Goal: Obtain resource: Obtain resource

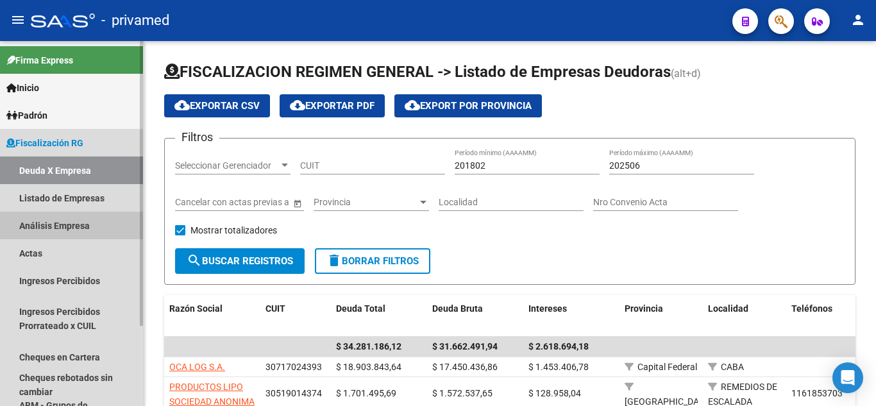
click at [92, 218] on link "Análisis Empresa" at bounding box center [71, 226] width 143 height 28
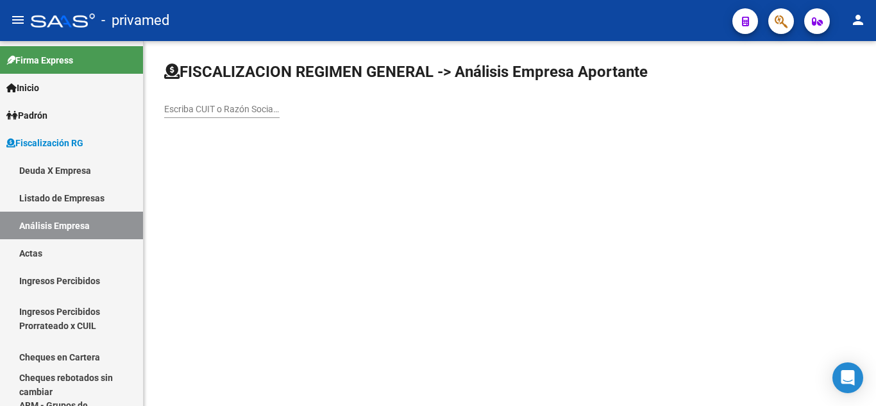
click at [218, 103] on div "Escriba CUIT o Razón Social para buscar" at bounding box center [221, 105] width 115 height 26
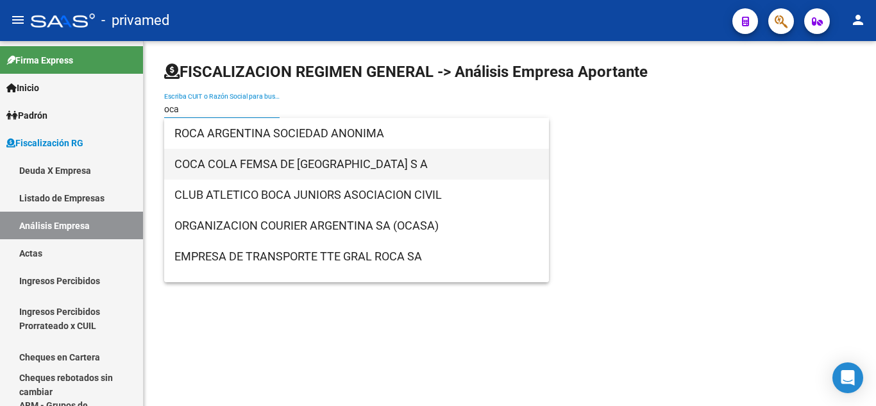
scroll to position [21, 0]
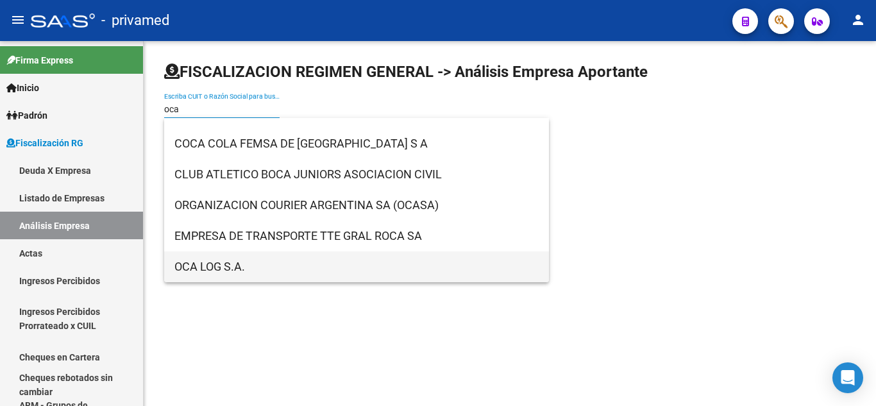
type input "oca"
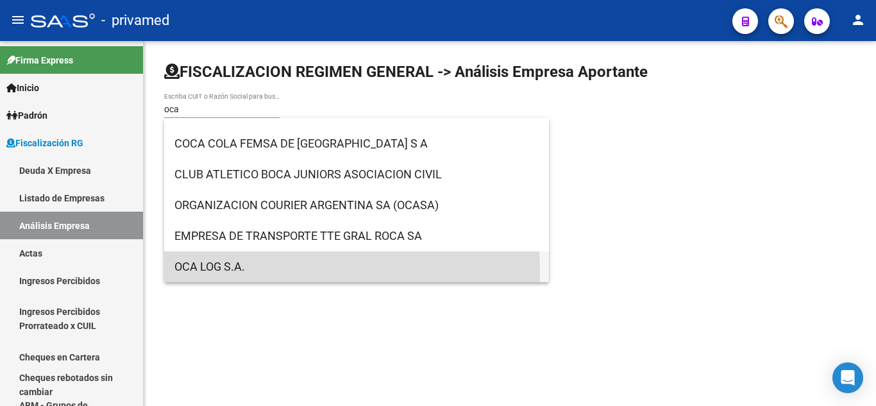
click at [247, 270] on span "OCA LOG S.A." at bounding box center [357, 267] width 364 height 31
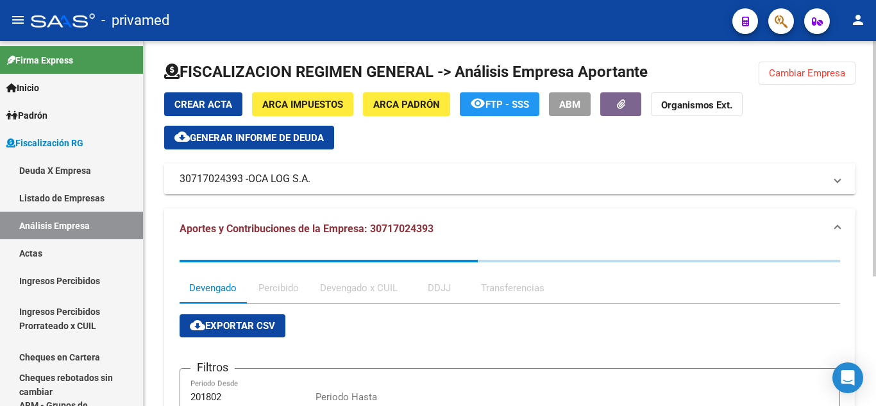
click at [304, 137] on span "Generar informe de deuda" at bounding box center [257, 138] width 134 height 12
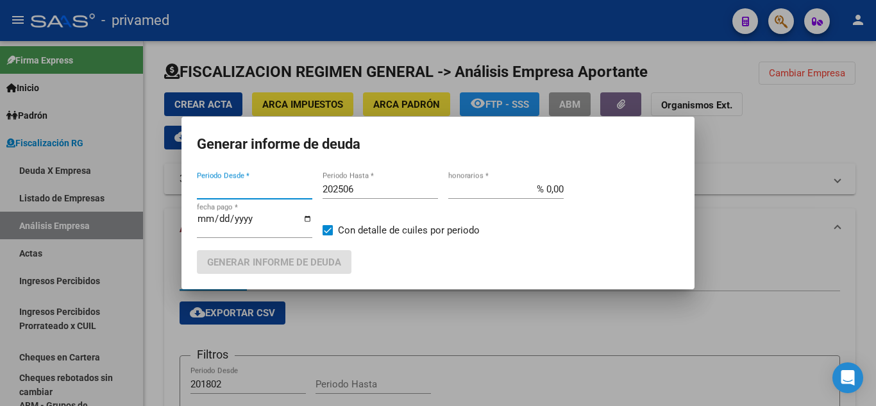
type input "201802"
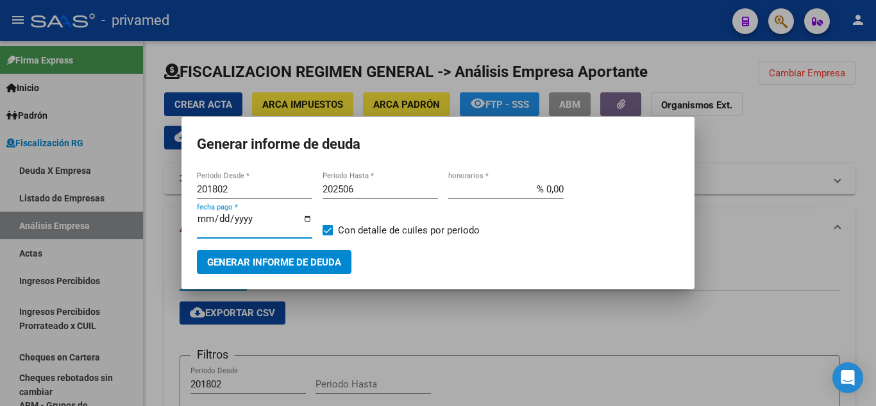
click at [207, 216] on input "[DATE]" at bounding box center [254, 224] width 115 height 21
type input "[DATE]"
click at [214, 190] on input "201802" at bounding box center [254, 190] width 115 height 12
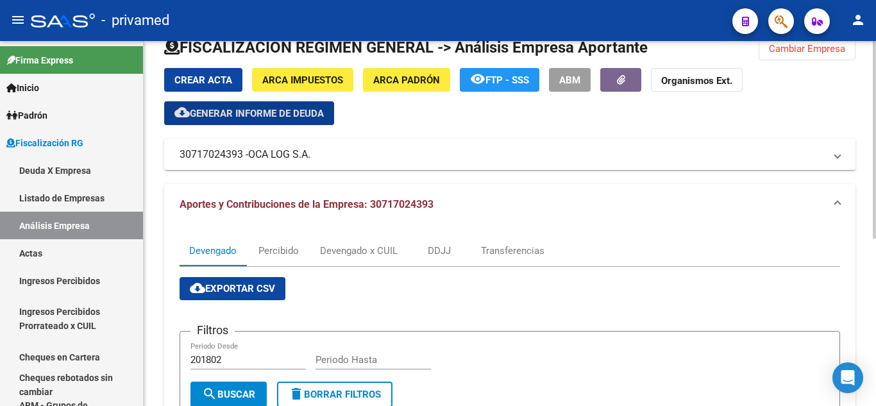
scroll to position [0, 0]
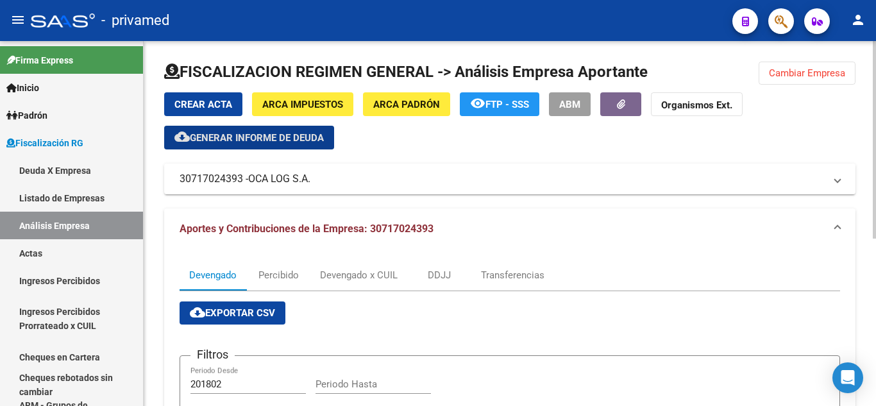
click at [289, 138] on span "Generar informe de deuda" at bounding box center [257, 138] width 134 height 12
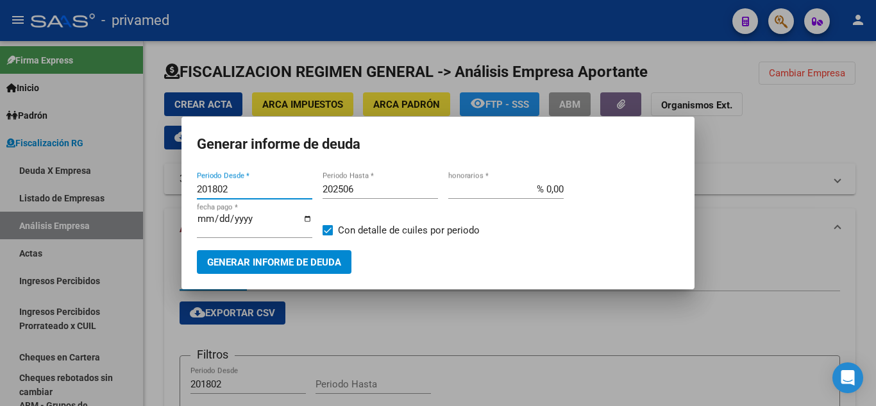
click at [225, 192] on input "201802" at bounding box center [254, 190] width 115 height 12
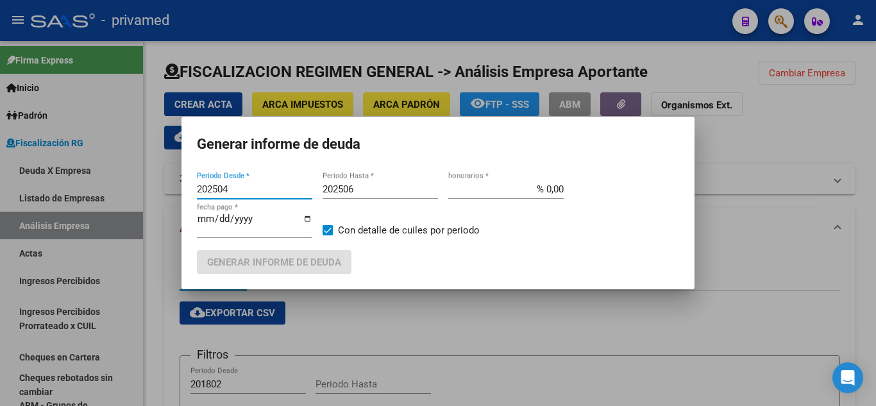
type input "202504"
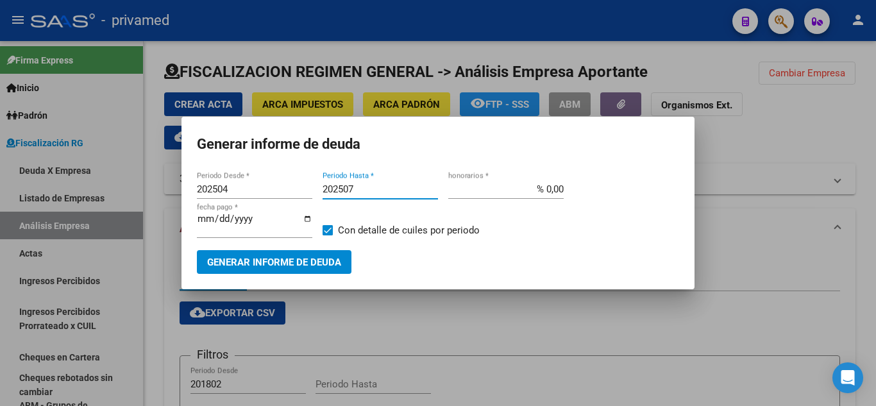
type input "202507"
type input "[DATE]"
click at [223, 257] on span "Generar informe de deuda" at bounding box center [274, 263] width 134 height 12
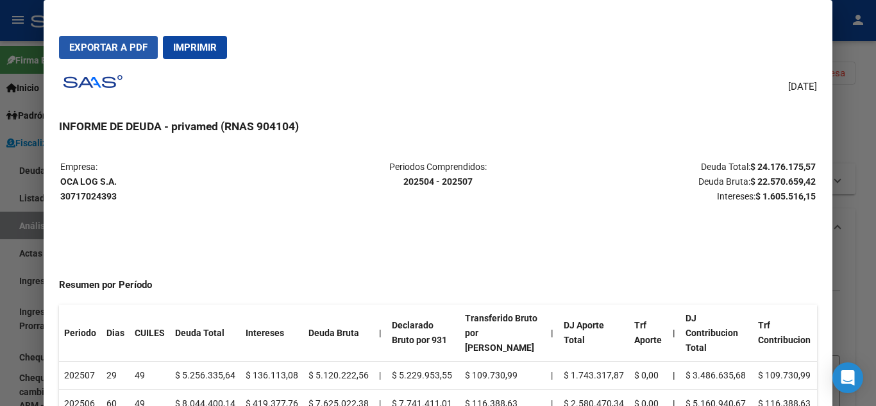
click at [106, 50] on span "Exportar a PDF" at bounding box center [108, 48] width 78 height 12
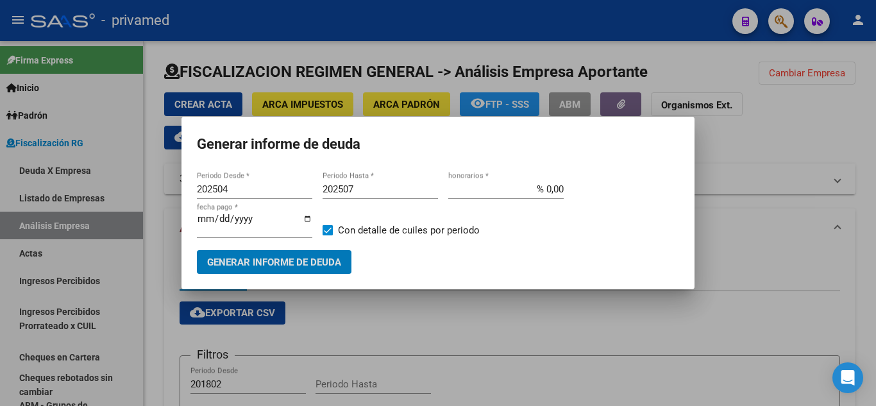
click at [90, 193] on div at bounding box center [438, 203] width 876 height 406
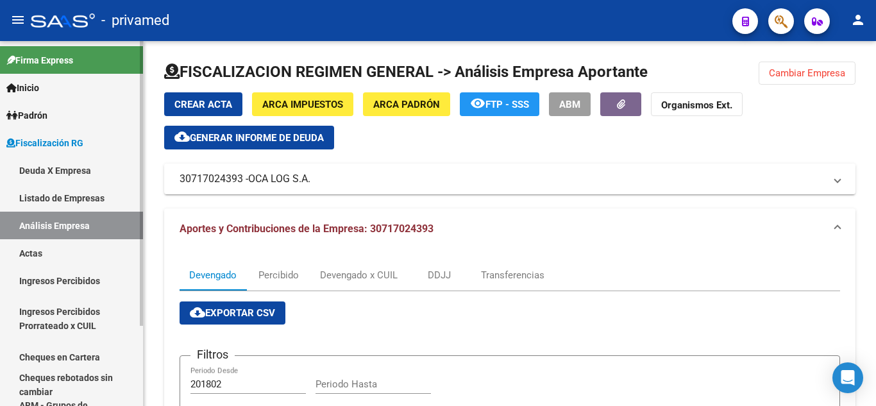
drag, startPoint x: 94, startPoint y: 199, endPoint x: 95, endPoint y: 207, distance: 8.4
click at [94, 199] on link "Listado de Empresas" at bounding box center [71, 198] width 143 height 28
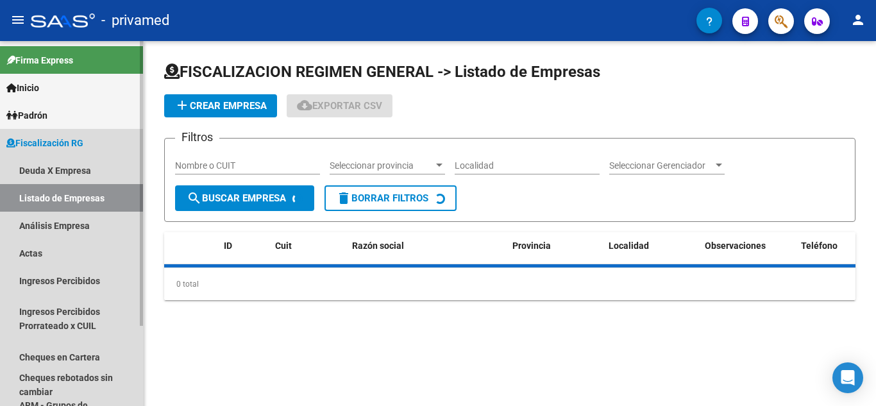
click at [94, 218] on link "Análisis Empresa" at bounding box center [71, 226] width 143 height 28
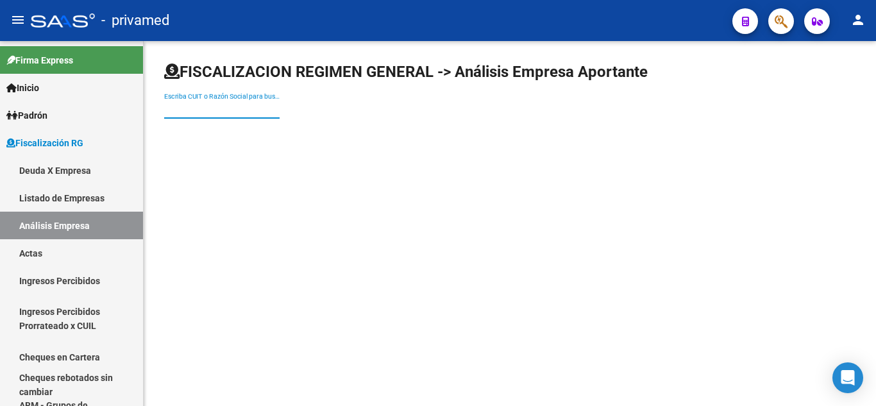
click at [237, 114] on input "Escriba CUIT o Razón Social para buscar" at bounding box center [221, 109] width 115 height 11
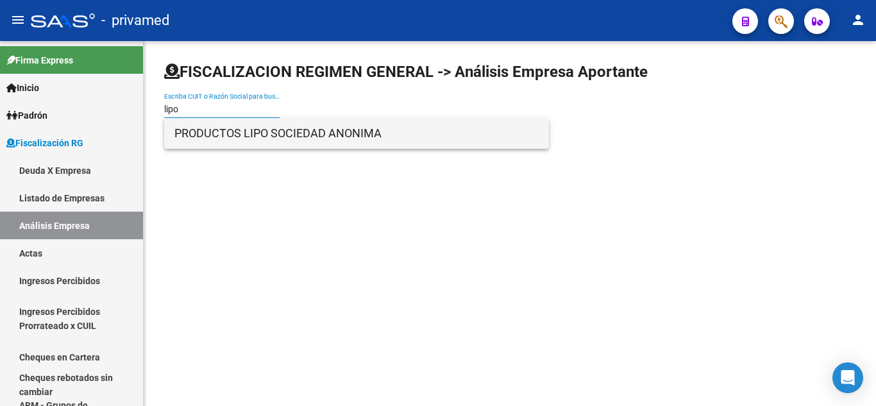
type input "lipo"
click at [240, 131] on span "PRODUCTOS LIPO SOCIEDAD ANONIMA" at bounding box center [357, 133] width 364 height 31
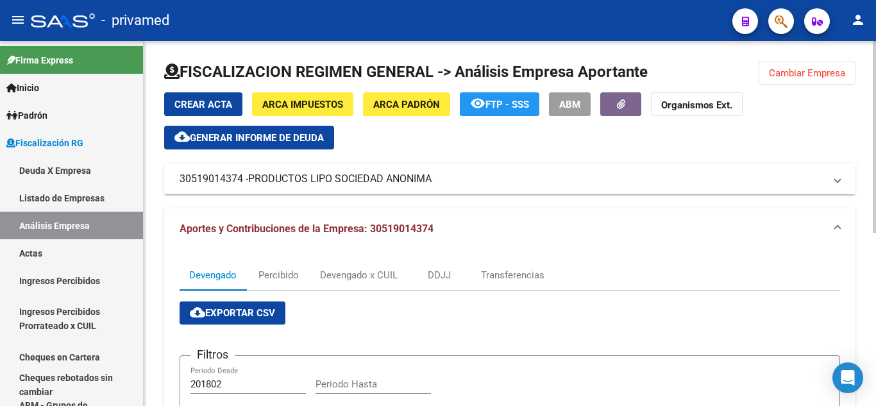
click at [303, 132] on span "Generar informe de deuda" at bounding box center [257, 138] width 134 height 12
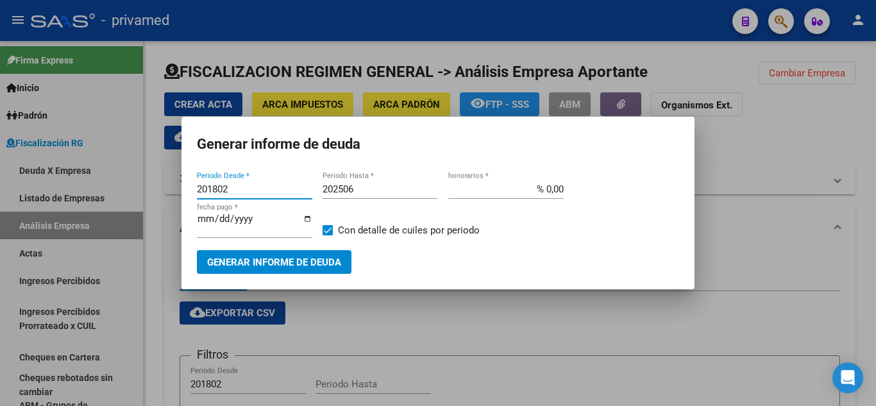
click at [218, 189] on input "201802" at bounding box center [254, 190] width 115 height 12
type input "202504"
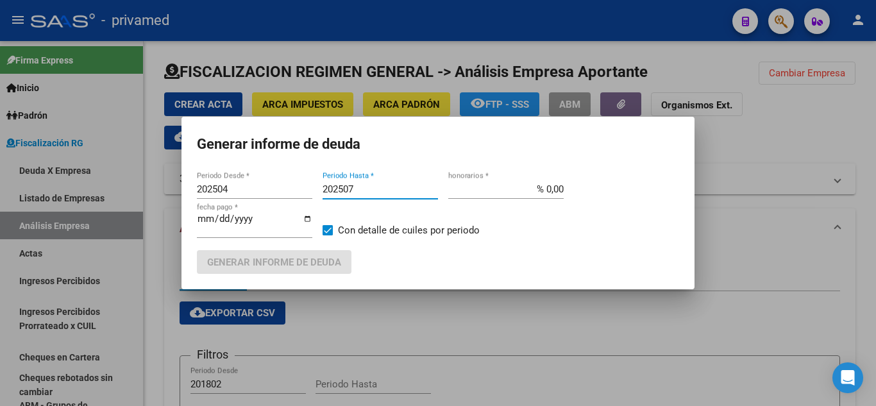
type input "202507"
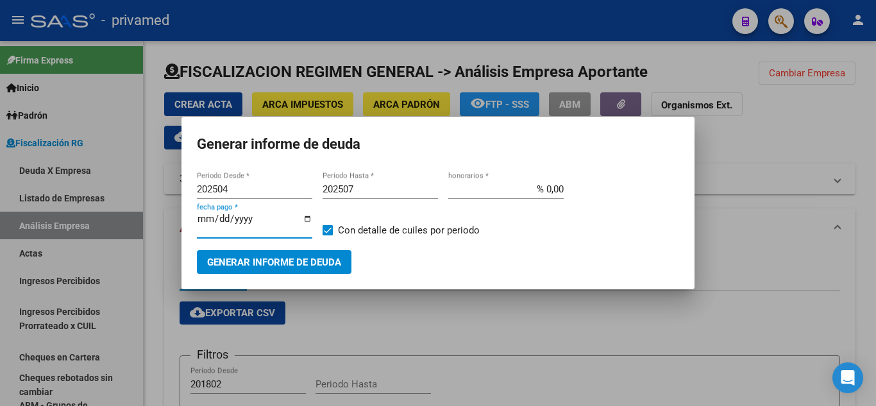
type input "[DATE]"
click at [293, 252] on button "Generar informe de deuda" at bounding box center [274, 262] width 155 height 24
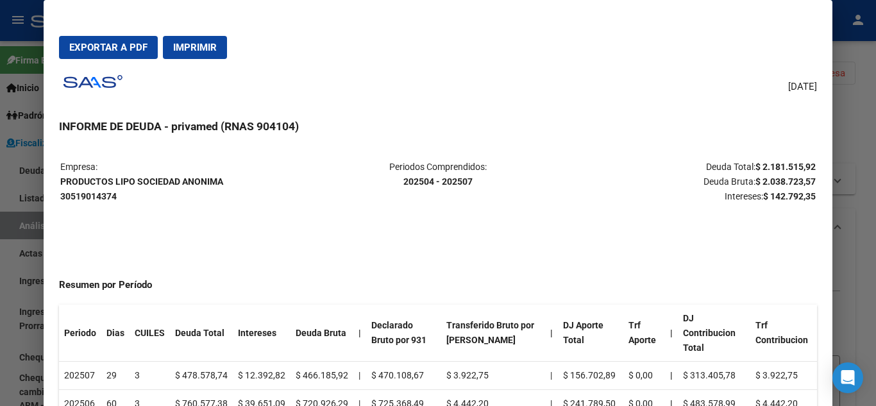
click at [107, 33] on mat-dialog-actions "Exportar a PDF Imprimir" at bounding box center [438, 48] width 758 height 44
drag, startPoint x: 109, startPoint y: 46, endPoint x: 132, endPoint y: 63, distance: 28.4
click at [109, 46] on span "Exportar a PDF" at bounding box center [108, 48] width 78 height 12
